Goal: Task Accomplishment & Management: Use online tool/utility

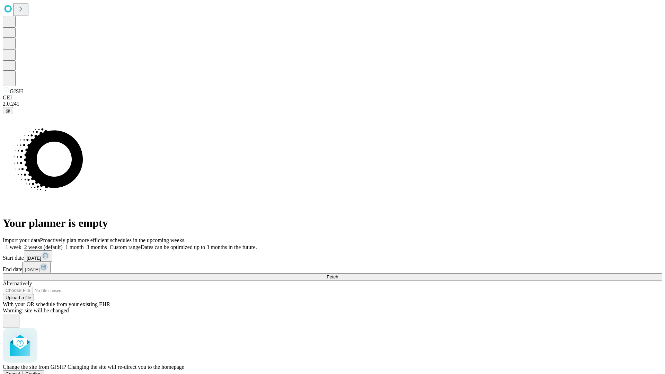
click at [42, 371] on span "Confirm" at bounding box center [34, 373] width 16 height 5
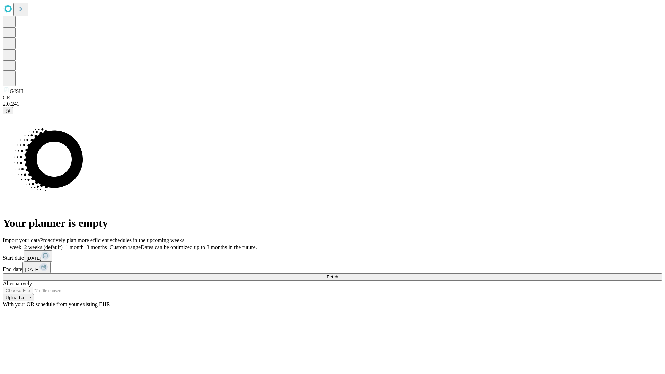
click at [84, 244] on label "1 month" at bounding box center [73, 247] width 21 height 6
click at [338, 274] on span "Fetch" at bounding box center [332, 276] width 11 height 5
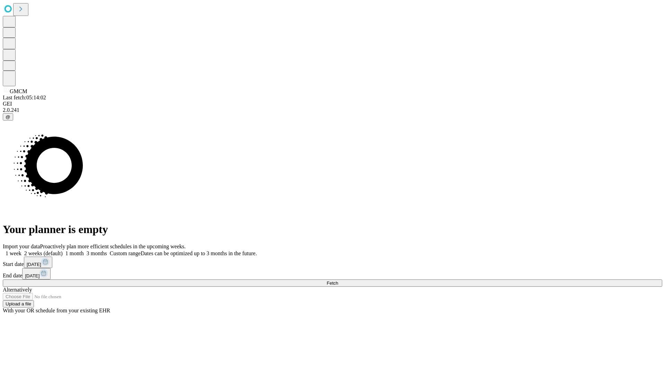
click at [84, 250] on label "1 month" at bounding box center [73, 253] width 21 height 6
click at [338, 281] on span "Fetch" at bounding box center [332, 283] width 11 height 5
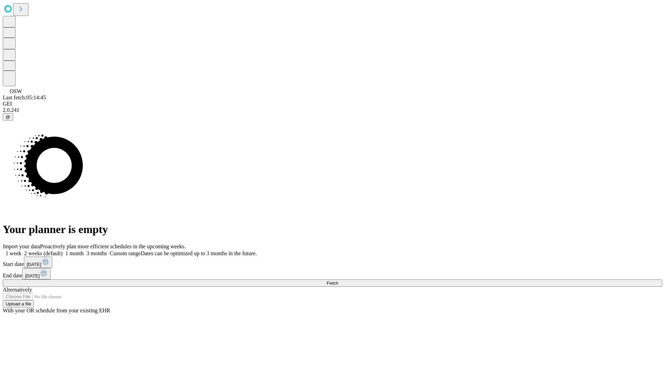
click at [84, 250] on label "1 month" at bounding box center [73, 253] width 21 height 6
click at [338, 281] on span "Fetch" at bounding box center [332, 283] width 11 height 5
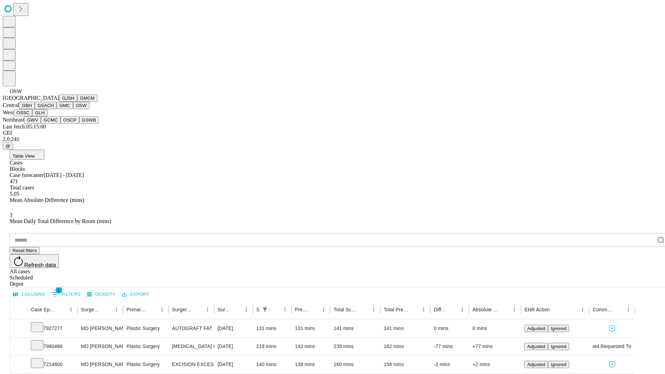
click at [33, 116] on button "OSSC" at bounding box center [23, 112] width 19 height 7
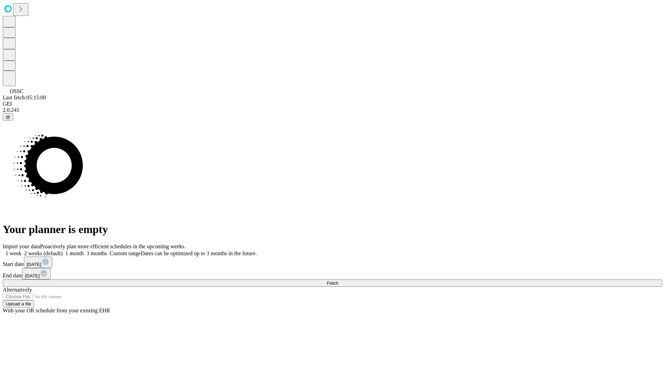
click at [84, 250] on label "1 month" at bounding box center [73, 253] width 21 height 6
click at [338, 281] on span "Fetch" at bounding box center [332, 283] width 11 height 5
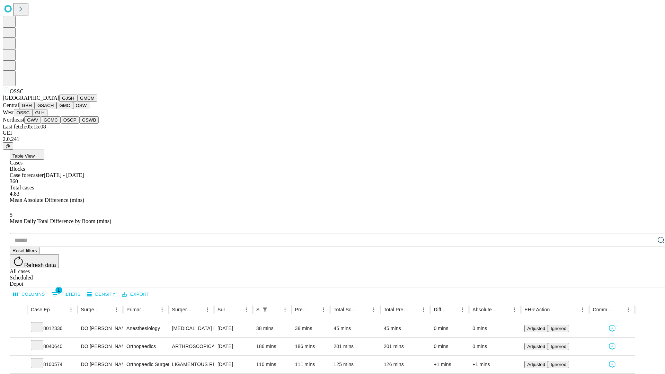
click at [47, 116] on button "GLH" at bounding box center [39, 112] width 15 height 7
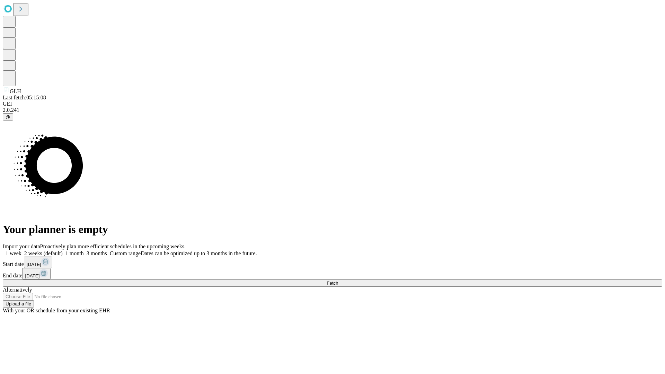
click at [84, 250] on label "1 month" at bounding box center [73, 253] width 21 height 6
click at [338, 281] on span "Fetch" at bounding box center [332, 283] width 11 height 5
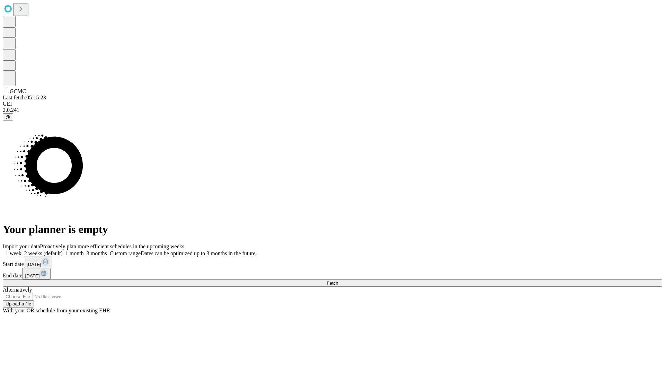
click at [84, 250] on label "1 month" at bounding box center [73, 253] width 21 height 6
click at [338, 281] on span "Fetch" at bounding box center [332, 283] width 11 height 5
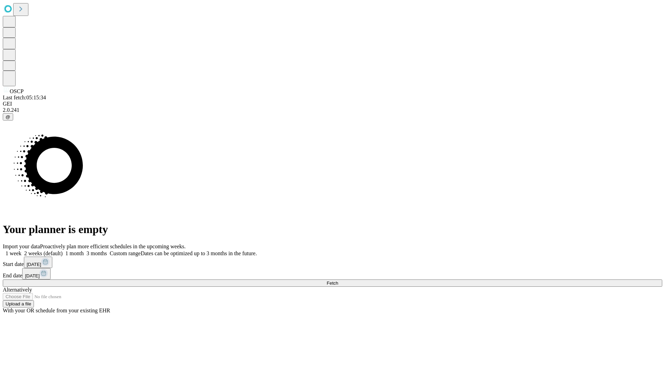
click at [84, 250] on label "1 month" at bounding box center [73, 253] width 21 height 6
click at [338, 281] on span "Fetch" at bounding box center [332, 283] width 11 height 5
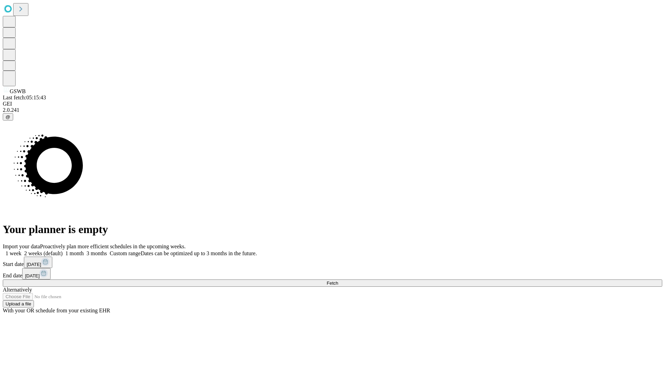
click at [84, 250] on label "1 month" at bounding box center [73, 253] width 21 height 6
click at [338, 281] on span "Fetch" at bounding box center [332, 283] width 11 height 5
